Goal: Task Accomplishment & Management: Complete application form

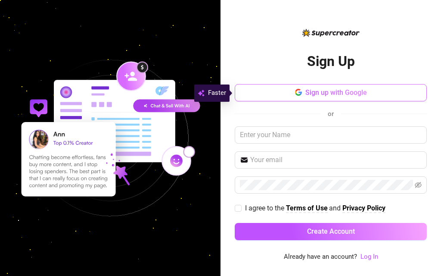
click at [315, 98] on button "Sign up with Google" at bounding box center [331, 92] width 192 height 17
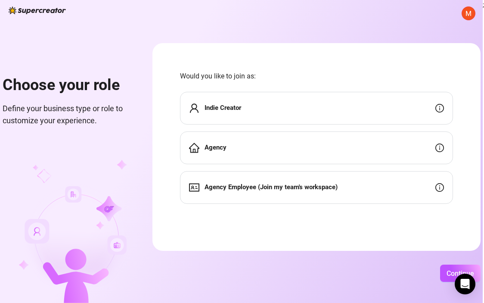
click at [259, 118] on div "Indie Creator" at bounding box center [316, 108] width 273 height 33
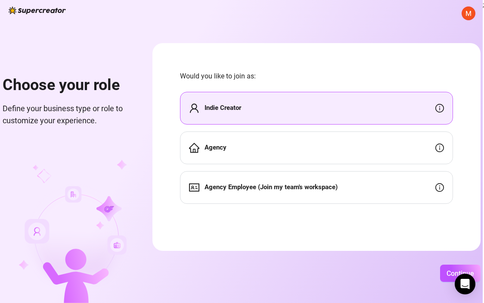
click at [435, 104] on div "Indie Creator" at bounding box center [316, 108] width 273 height 33
click at [441, 270] on span "Continue" at bounding box center [461, 273] width 28 height 8
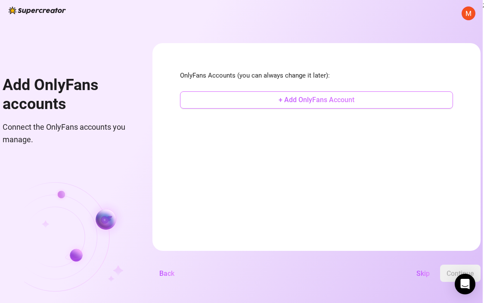
click at [355, 100] on span "+ Add OnlyFans Account" at bounding box center [317, 100] width 76 height 8
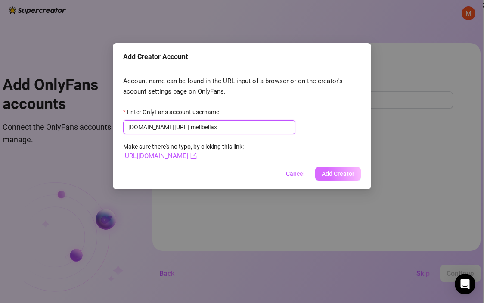
type input "mellbellax"
click at [339, 176] on span "Add Creator" at bounding box center [338, 173] width 33 height 7
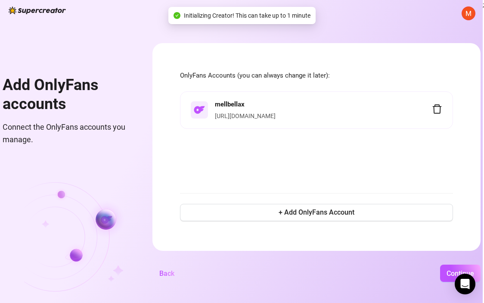
scroll to position [0, 43]
click at [441, 269] on button "Continue" at bounding box center [460, 273] width 41 height 17
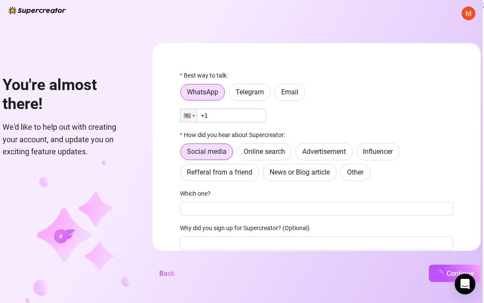
scroll to position [0, 16]
click at [191, 118] on div at bounding box center [187, 115] width 7 height 5
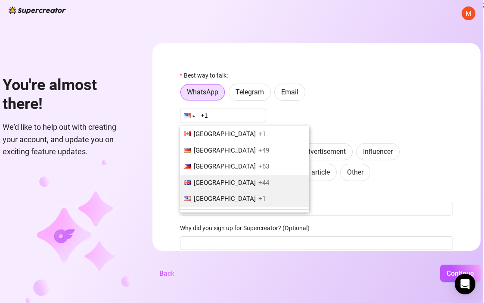
click at [206, 186] on li "[GEOGRAPHIC_DATA] +44" at bounding box center [244, 183] width 129 height 16
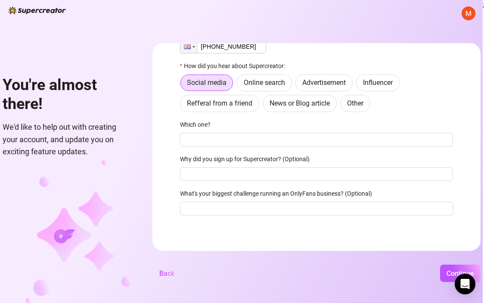
scroll to position [69, 0]
type input "[PHONE_NUMBER]"
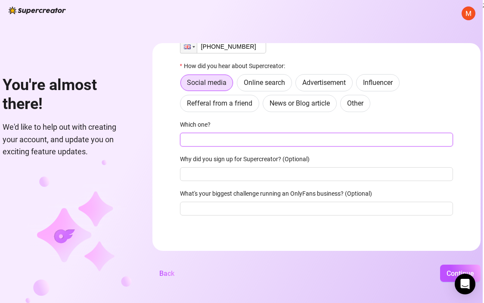
click at [238, 143] on input "Which one?" at bounding box center [316, 140] width 273 height 14
